Goal: Check status: Check status

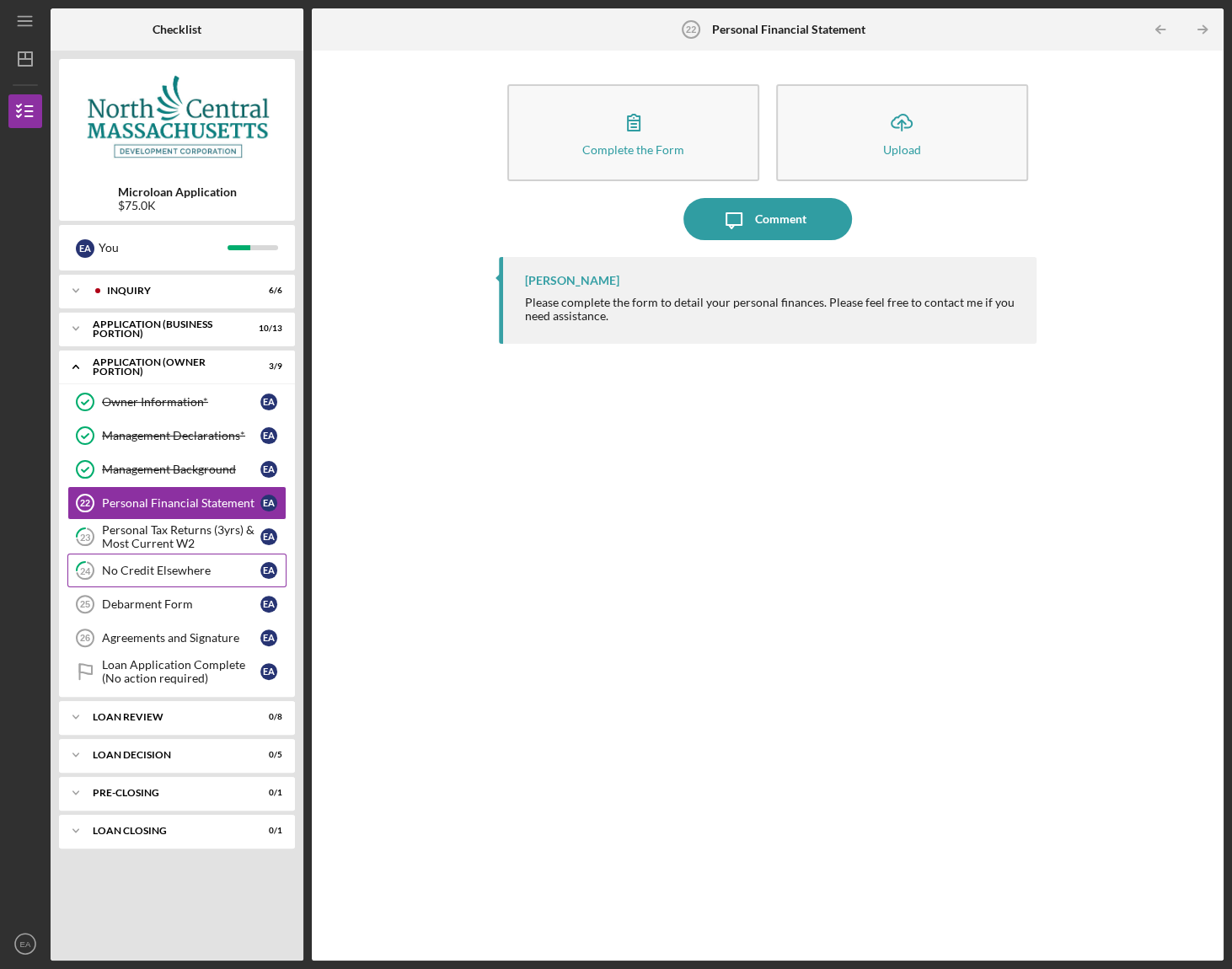
click at [183, 569] on div "No Credit Elsewhere" at bounding box center [182, 571] width 158 height 14
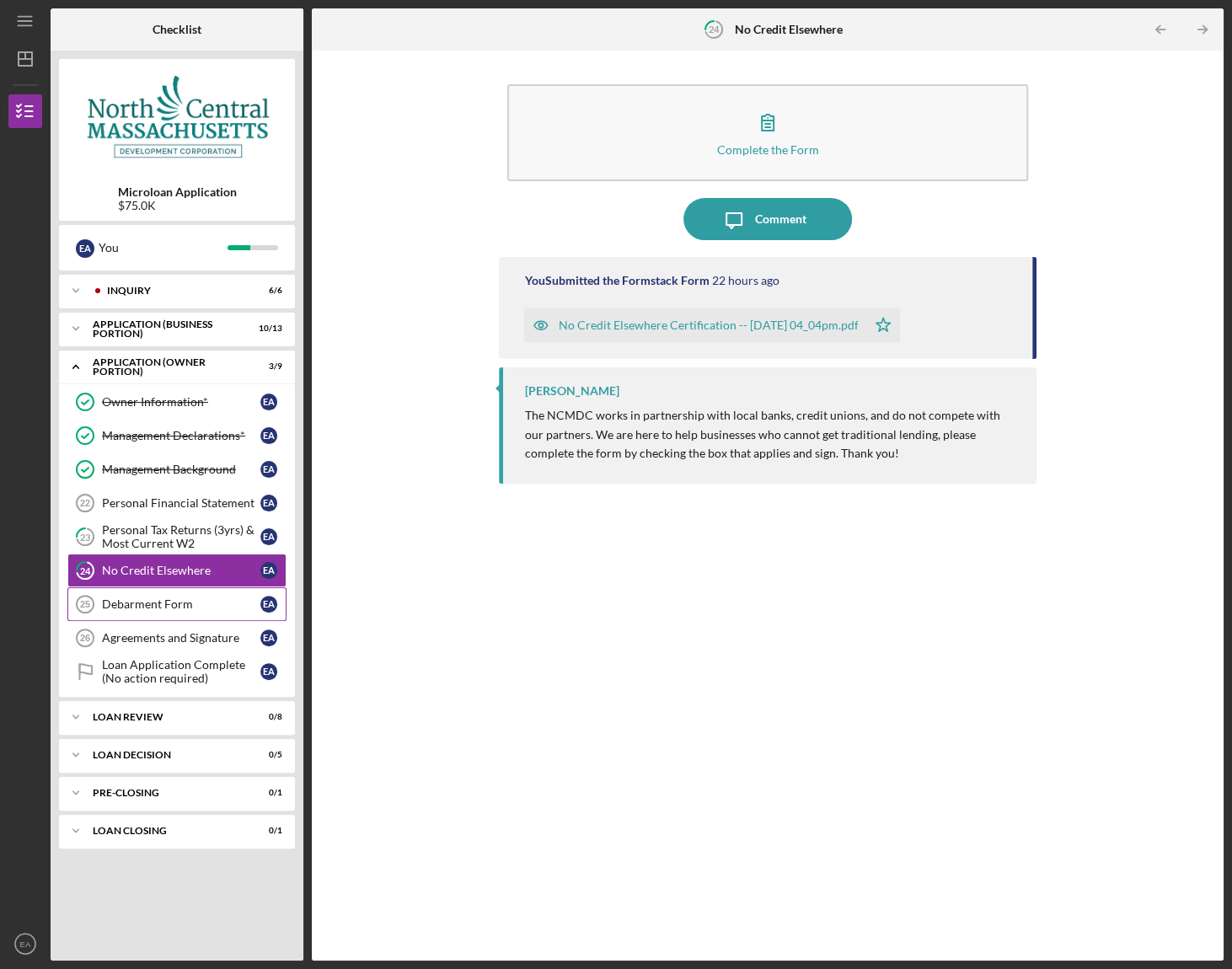
click at [145, 601] on div "Debarment Form" at bounding box center [182, 604] width 158 height 14
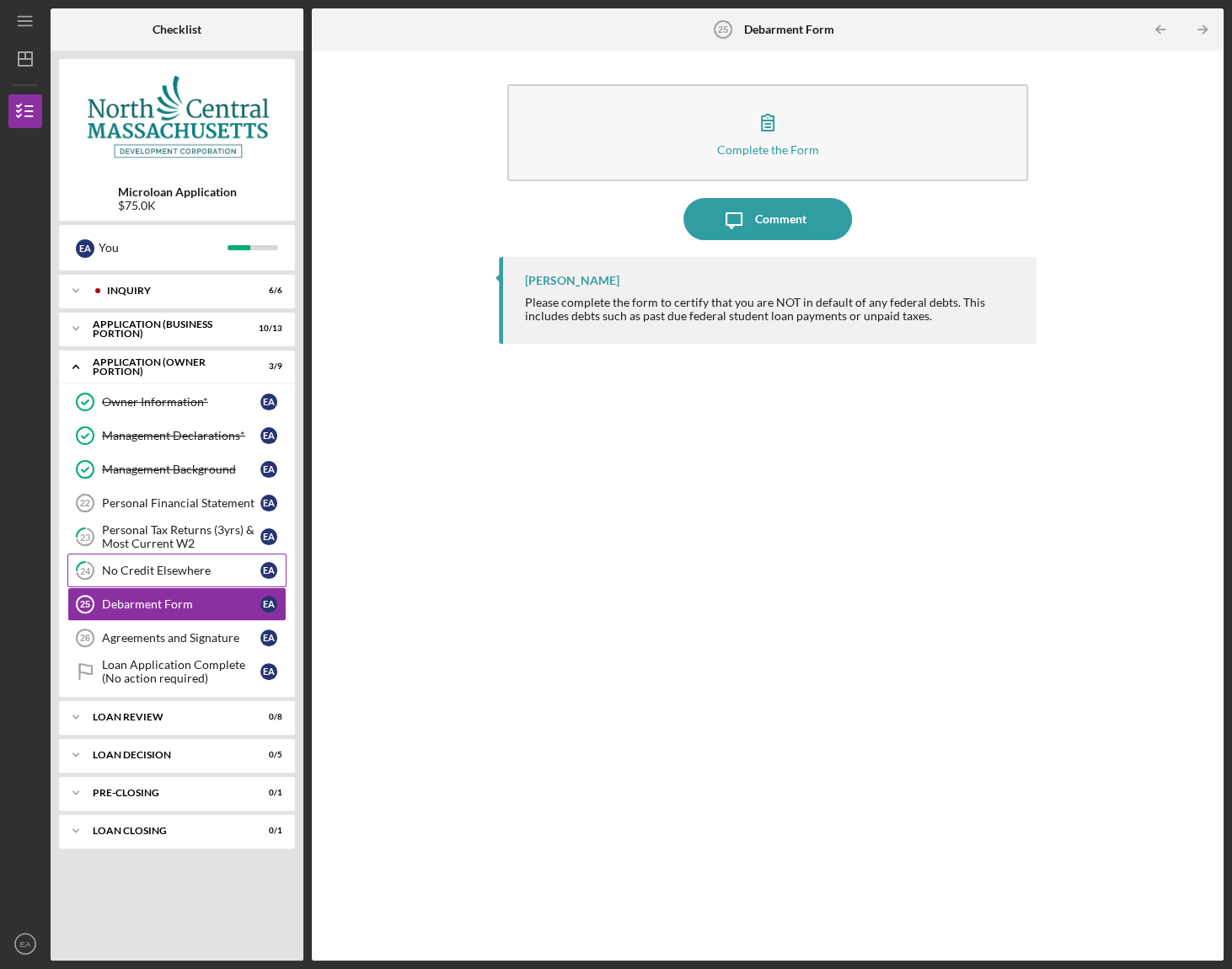
click at [153, 572] on div "No Credit Elsewhere" at bounding box center [182, 571] width 158 height 14
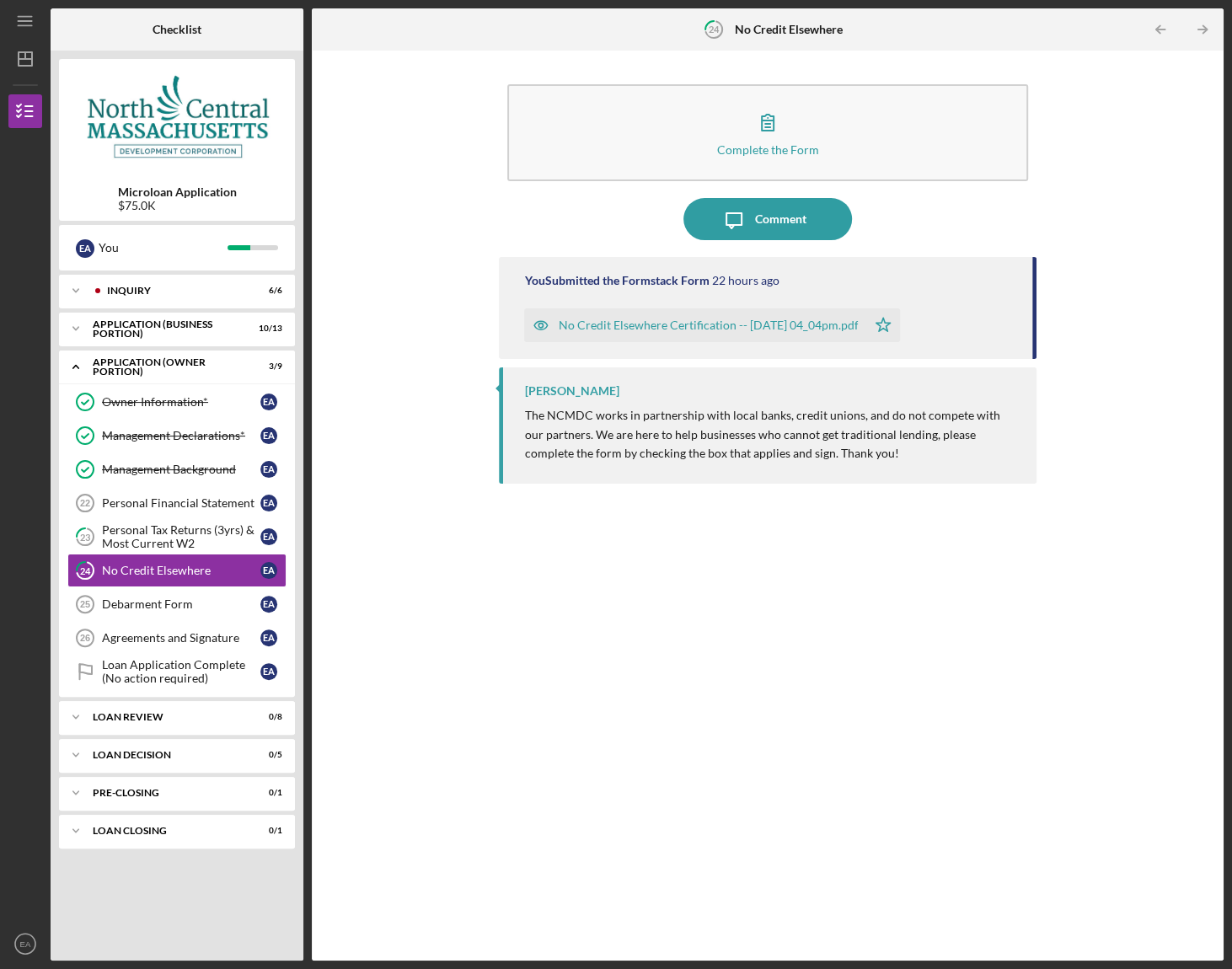
click at [763, 323] on div "No Credit Elsewhere Certification -- [DATE] 04_04pm.pdf" at bounding box center [707, 325] width 300 height 14
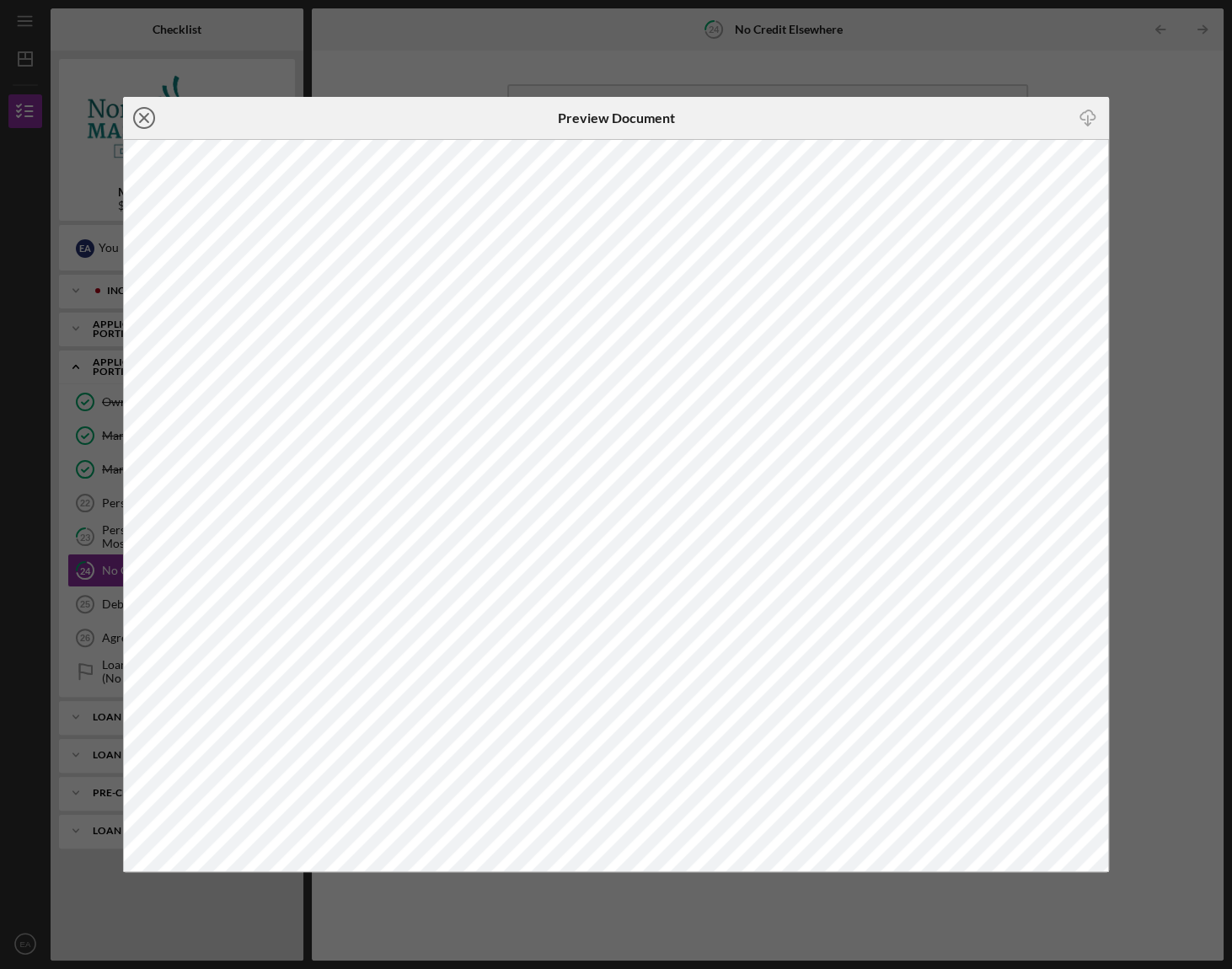
click at [150, 120] on icon "Icon/Close" at bounding box center [144, 118] width 42 height 42
